Goal: Transaction & Acquisition: Purchase product/service

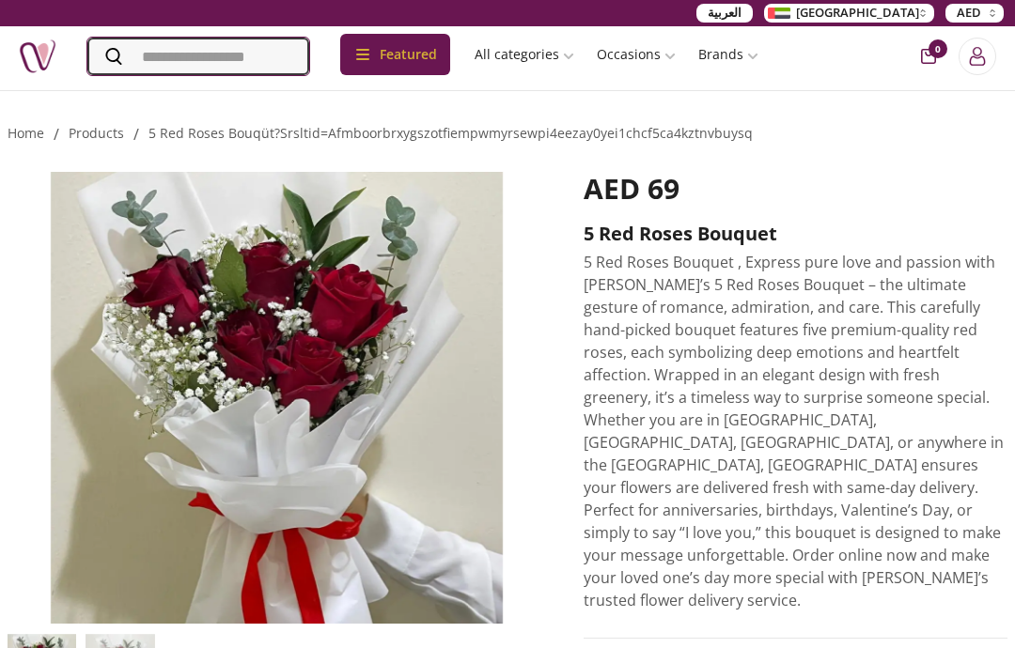
click at [151, 64] on input "Search" at bounding box center [198, 57] width 222 height 38
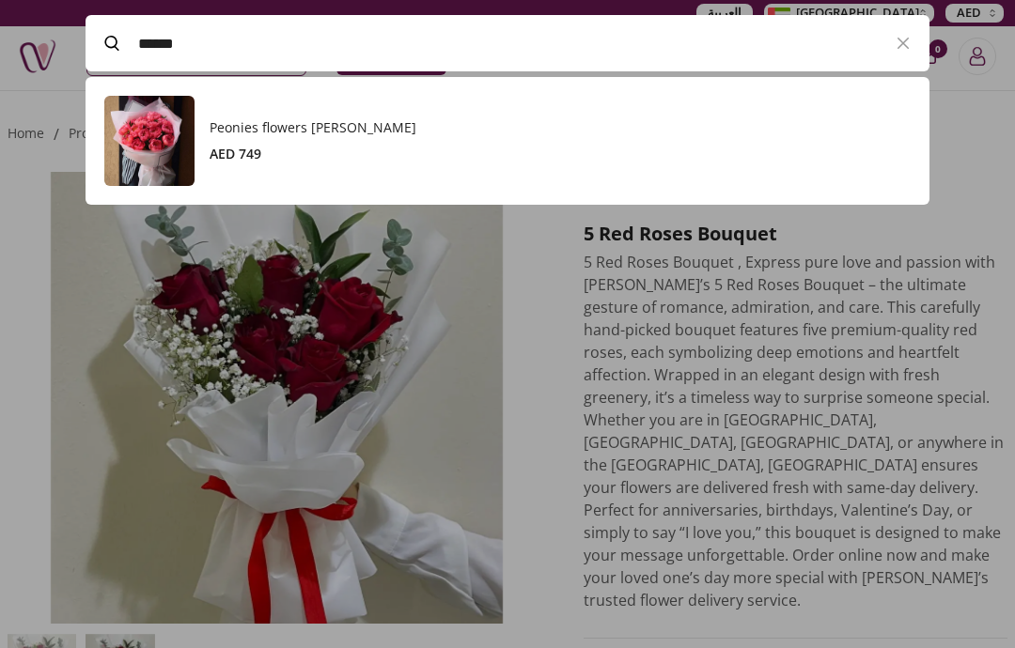
scroll to position [128, 844]
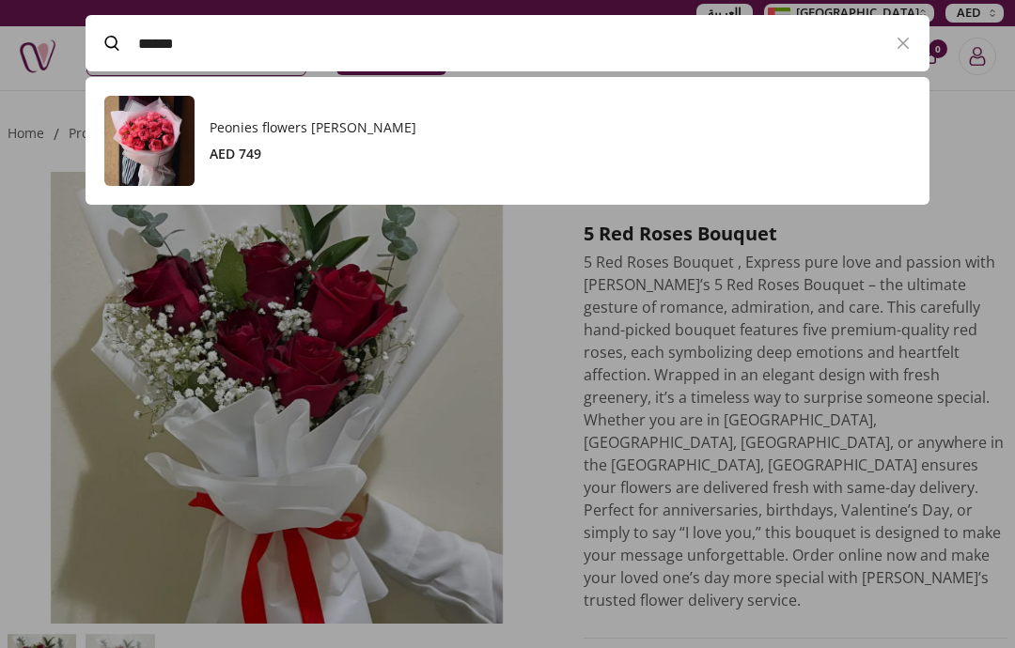
type input "******"
click at [956, 56] on div at bounding box center [507, 324] width 1015 height 648
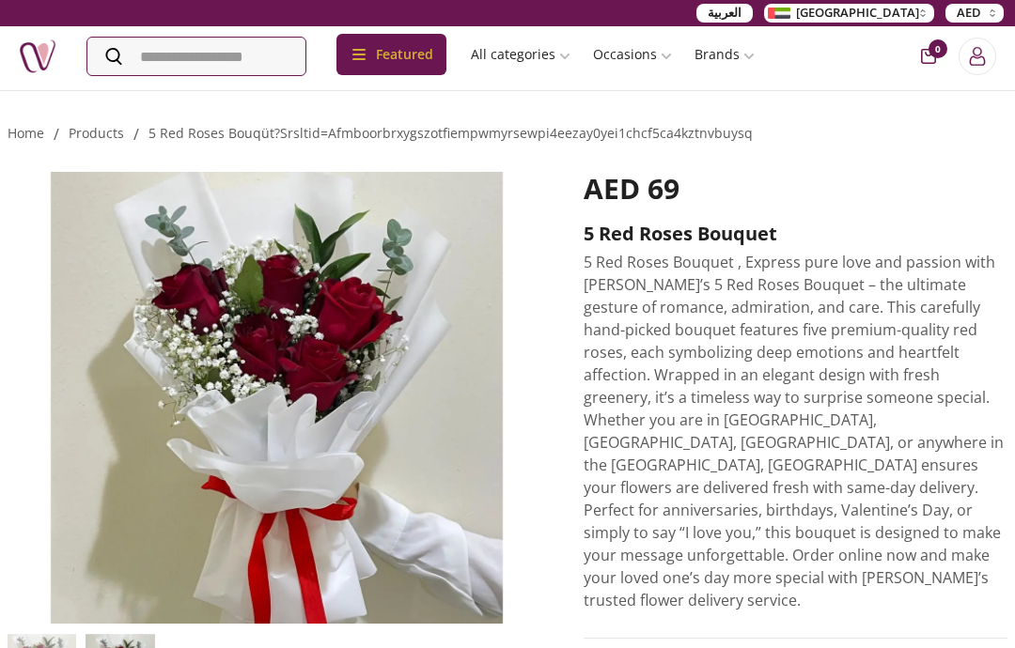
click at [113, 51] on icon at bounding box center [113, 56] width 17 height 17
click at [113, 51] on input "Search" at bounding box center [196, 57] width 218 height 38
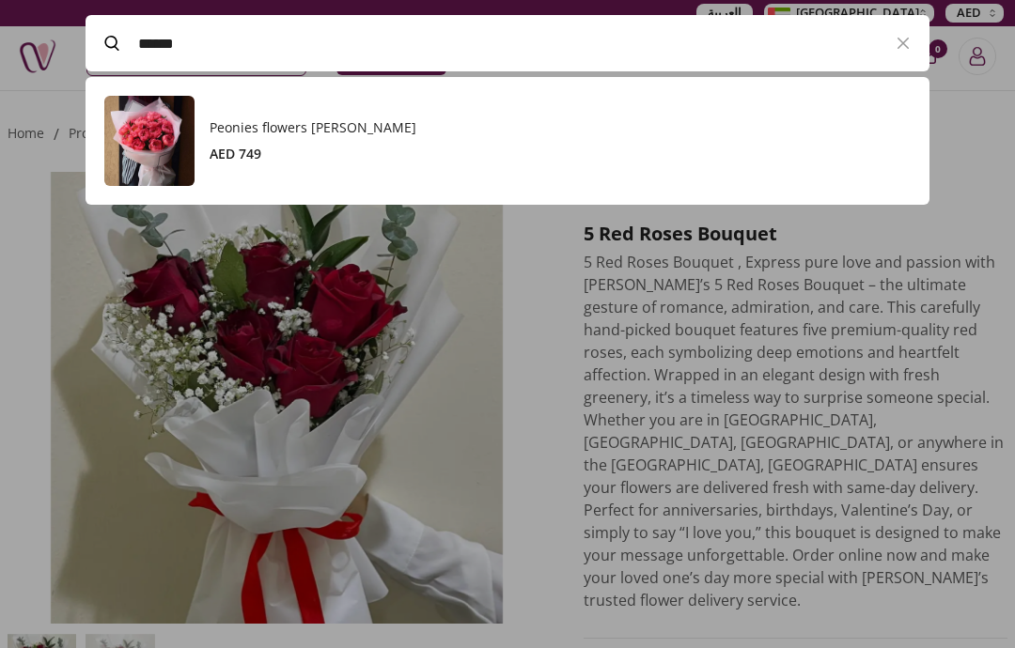
click at [724, 132] on h3 "Peonies flowers [PERSON_NAME]" at bounding box center [560, 127] width 701 height 19
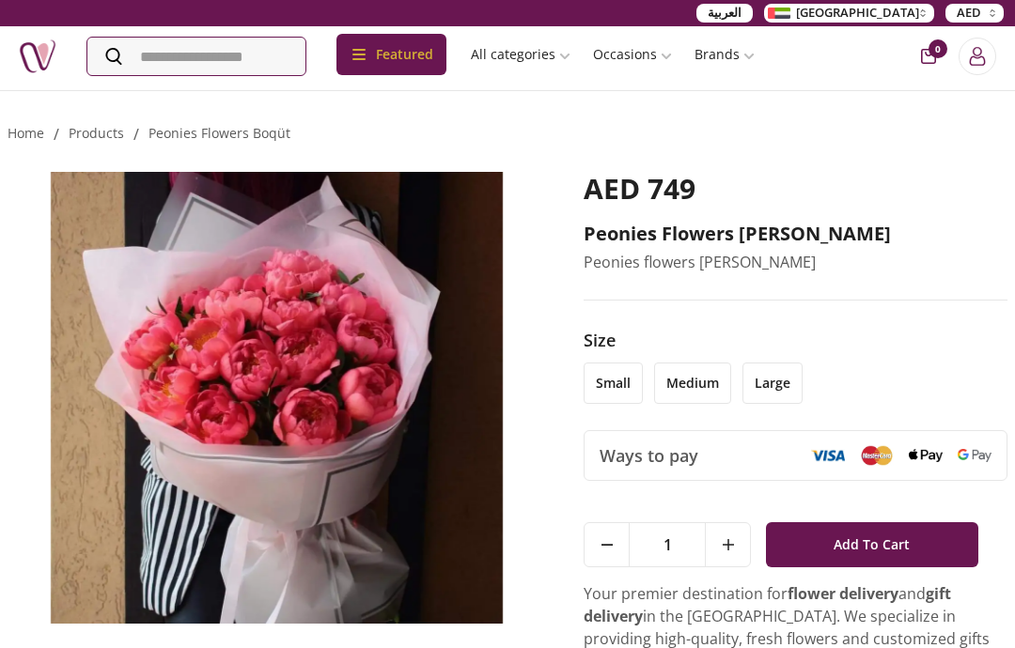
click at [585, 326] on link "Flower" at bounding box center [554, 345] width 228 height 39
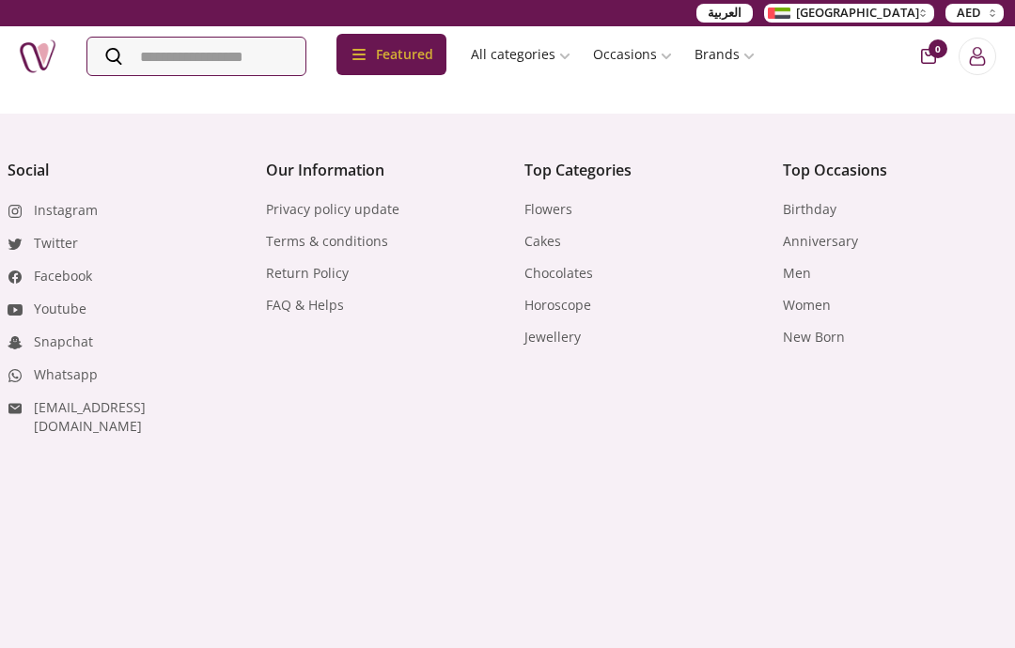
click at [71, 90] on main at bounding box center [507, 90] width 1015 height 0
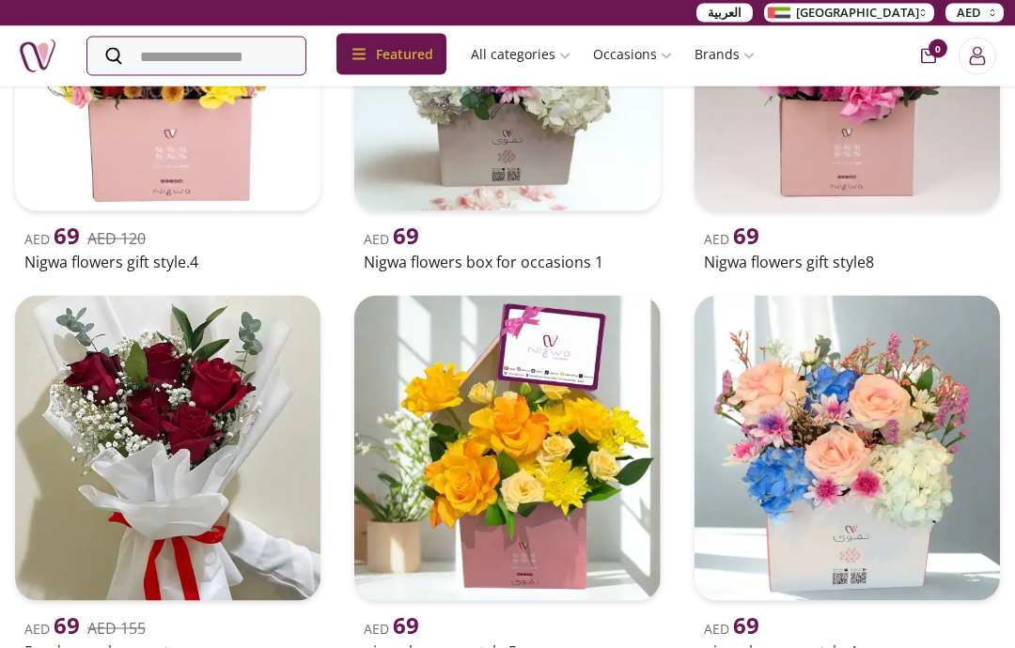
scroll to position [1291, 0]
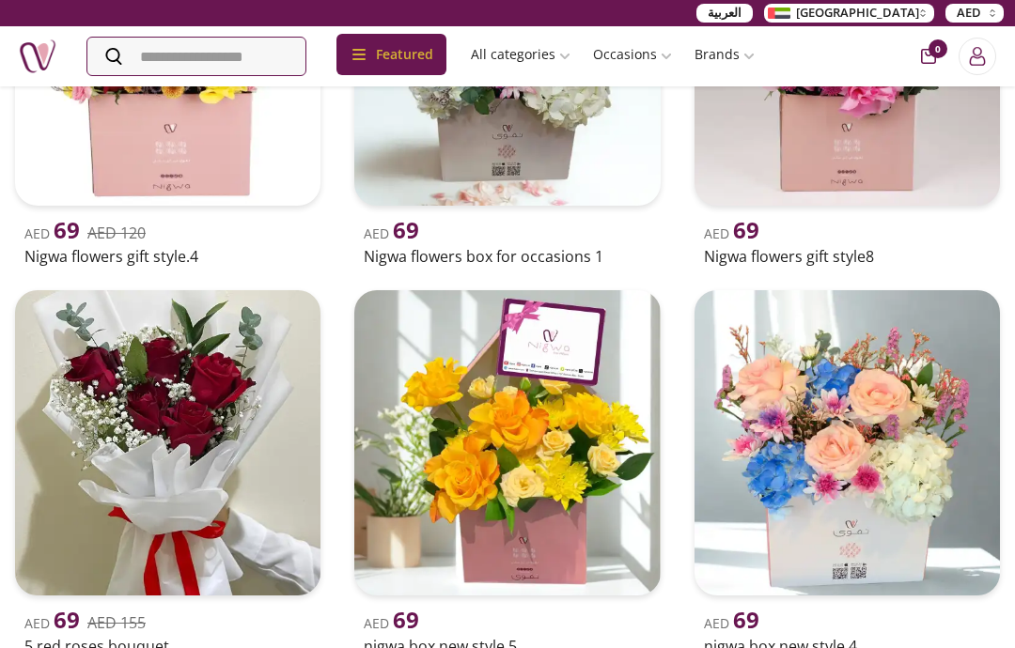
click at [83, 496] on img at bounding box center [167, 442] width 305 height 305
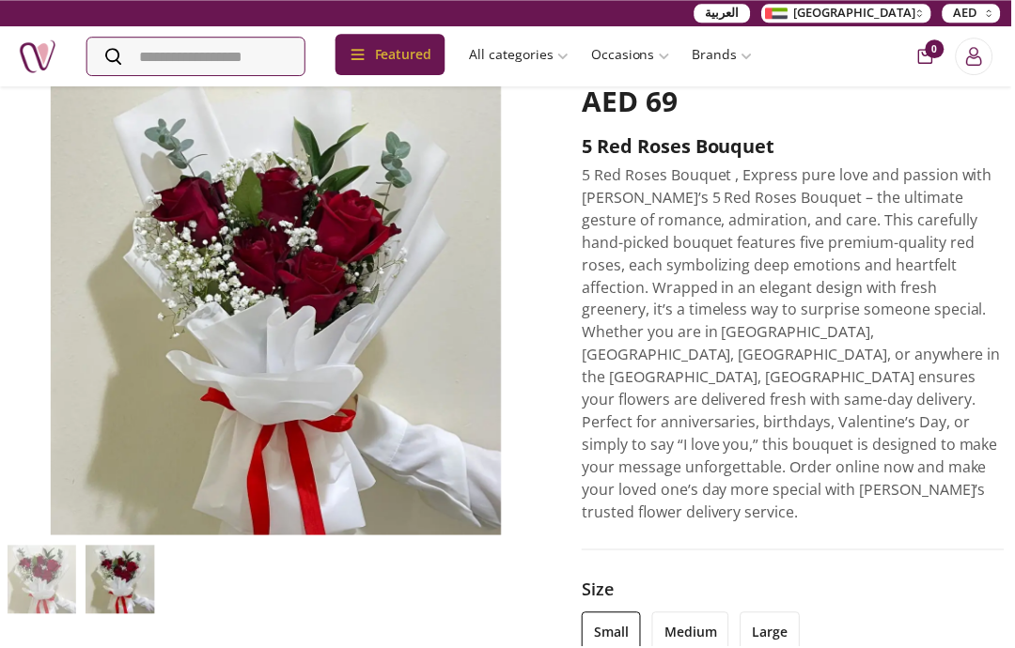
scroll to position [87, 0]
